Goal: Information Seeking & Learning: Learn about a topic

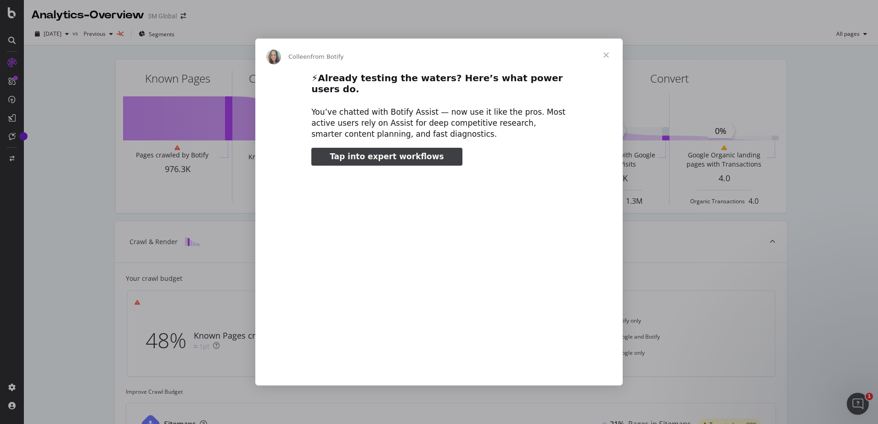
type input "48954"
